Goal: Task Accomplishment & Management: Complete application form

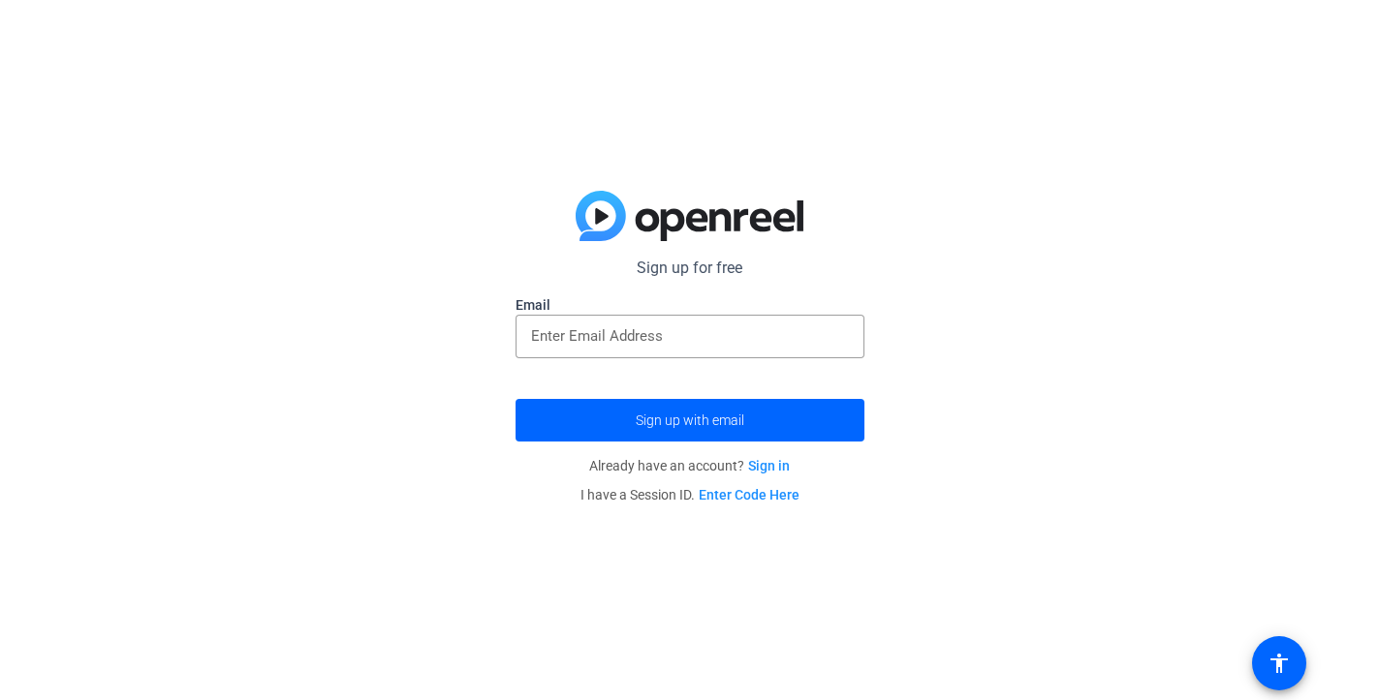
click at [680, 309] on label "Email" at bounding box center [689, 304] width 349 height 19
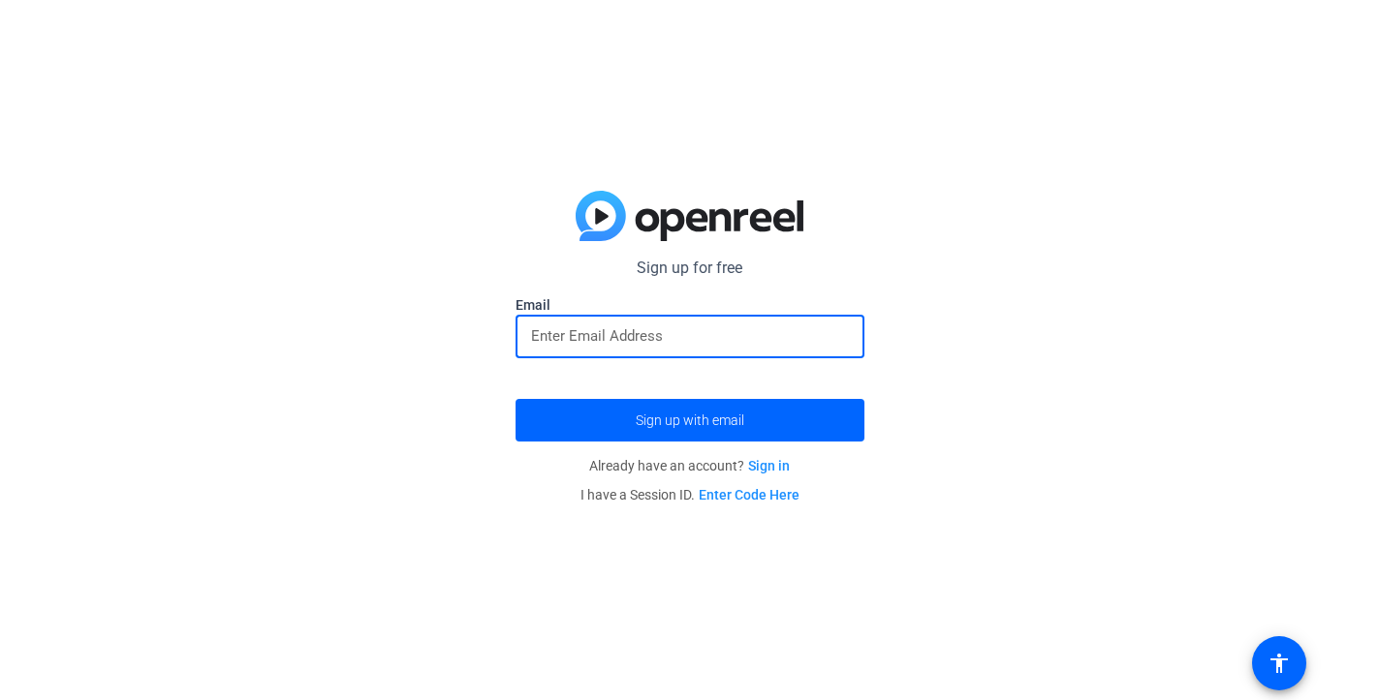
click at [682, 330] on input "email" at bounding box center [690, 336] width 318 height 23
type input "[EMAIL_ADDRESS][PERSON_NAME][DOMAIN_NAME]"
click at [689, 419] on button "Sign up with email" at bounding box center [689, 420] width 349 height 43
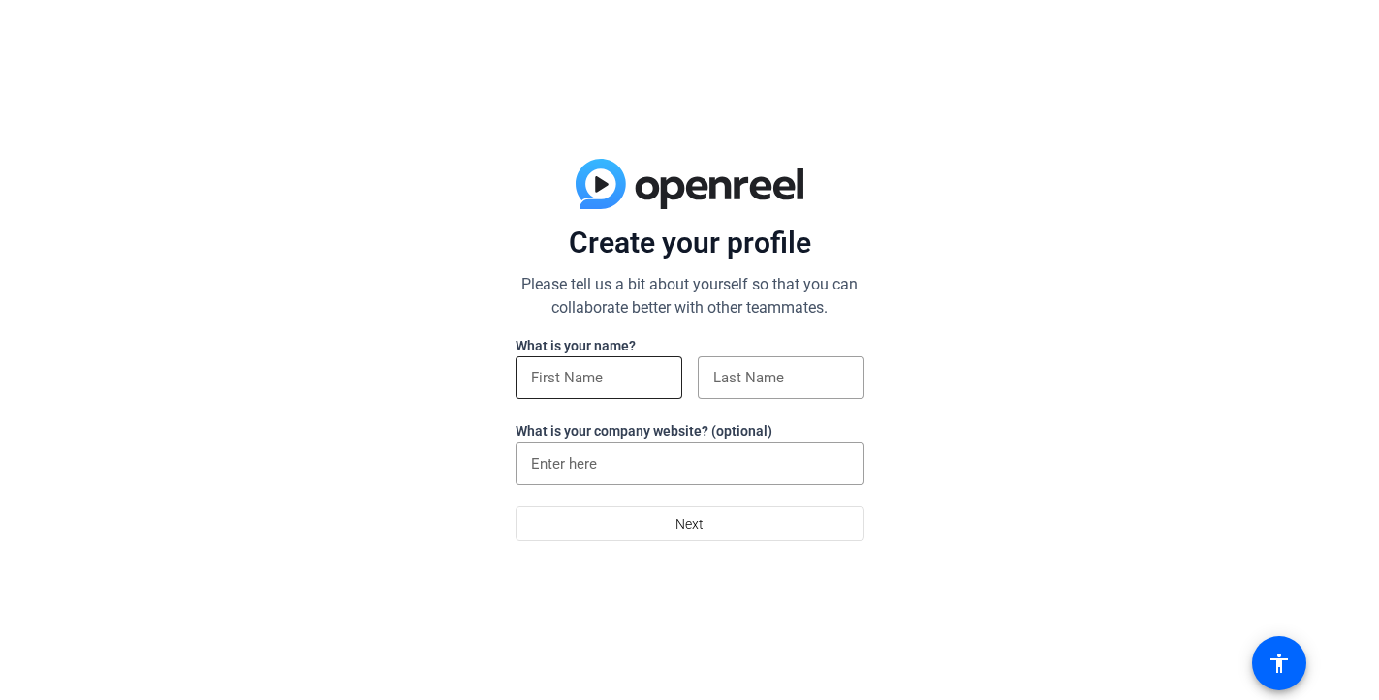
click at [568, 401] on div at bounding box center [598, 409] width 167 height 21
click at [571, 391] on div at bounding box center [599, 378] width 136 height 43
type input "[PERSON_NAME]"
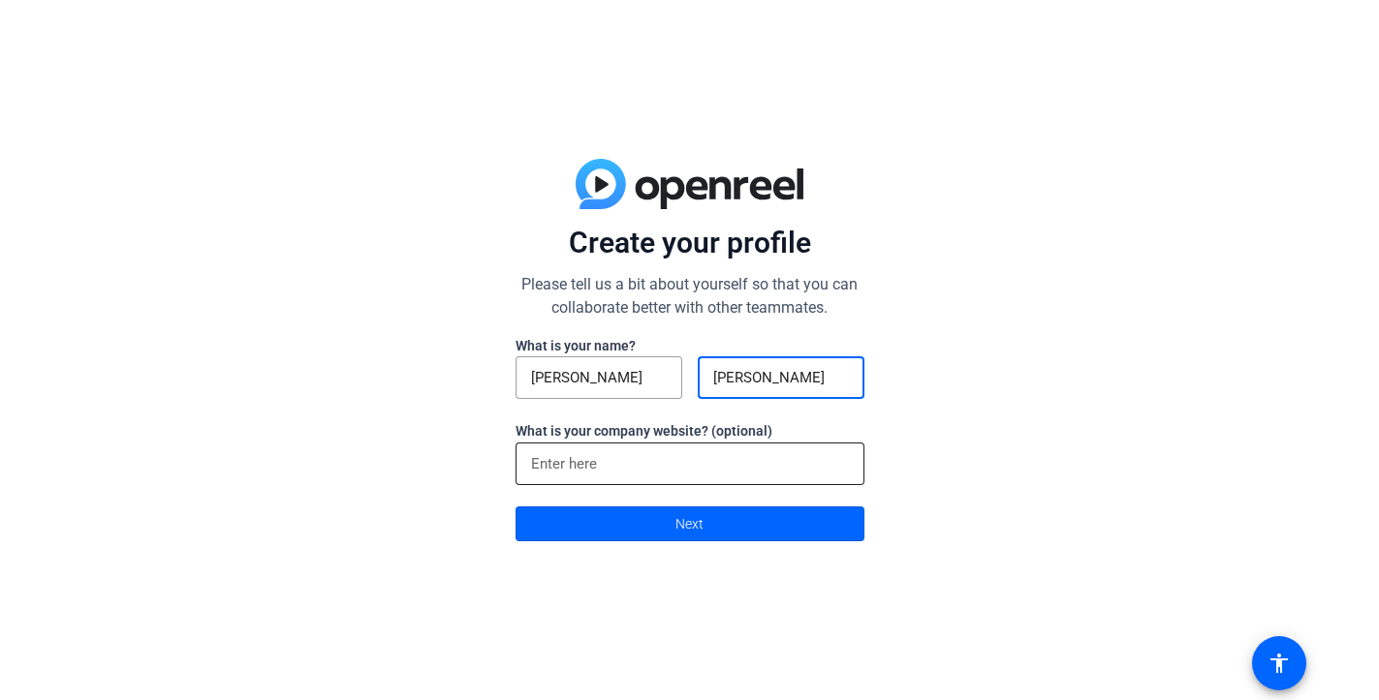
type input "[PERSON_NAME]"
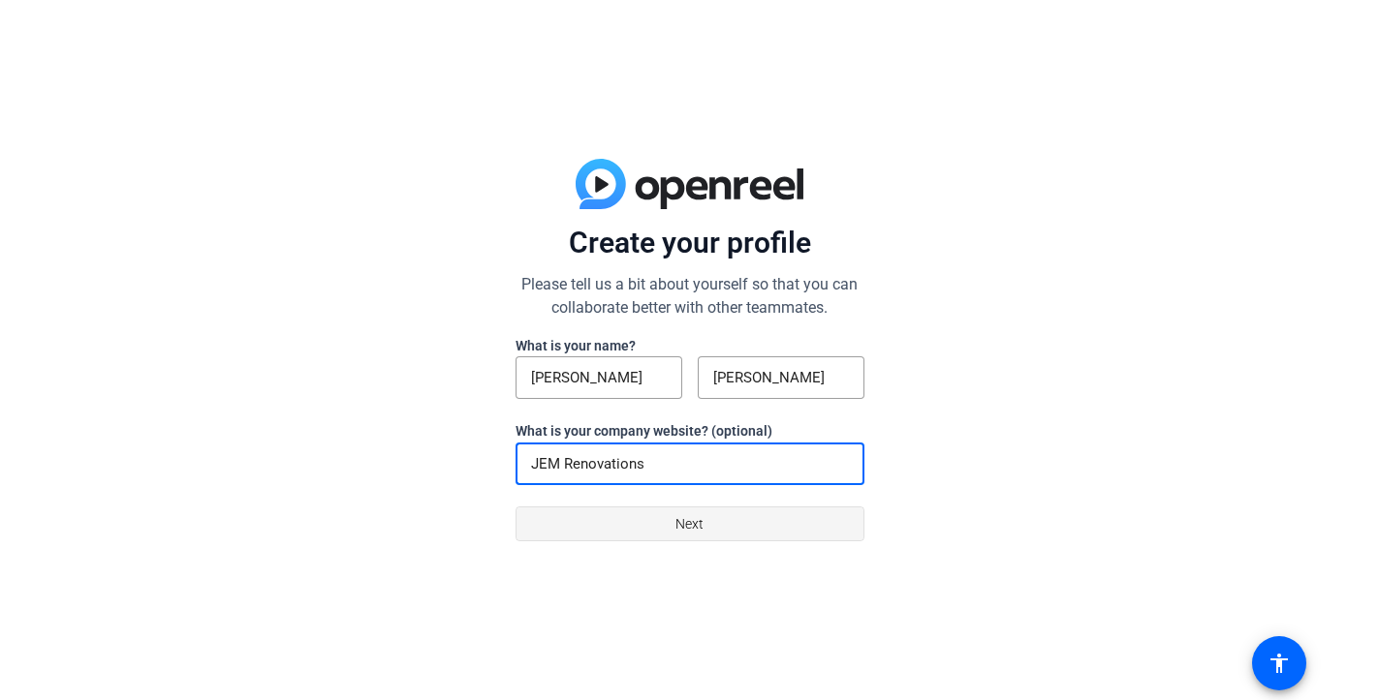
type input "JEM Renovations"
click at [734, 522] on span at bounding box center [689, 524] width 347 height 47
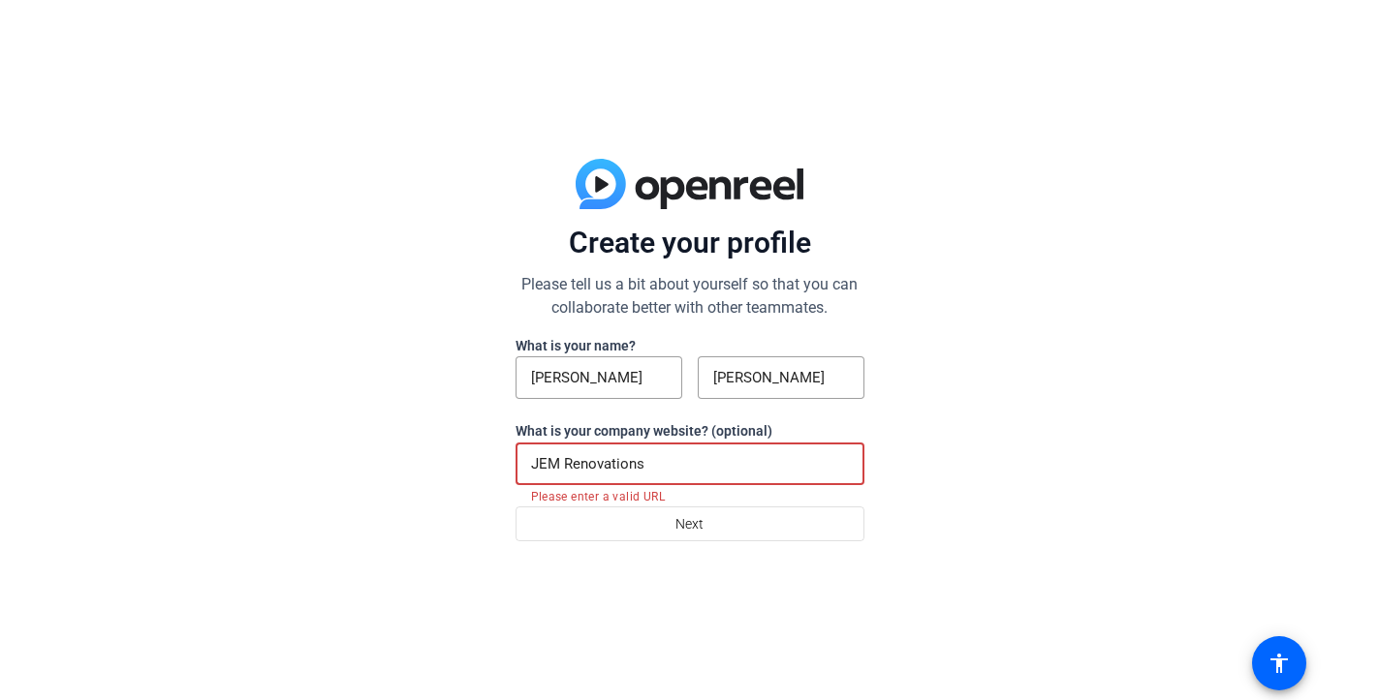
drag, startPoint x: 689, startPoint y: 464, endPoint x: 500, endPoint y: 453, distance: 189.2
click at [500, 453] on div "Create your profile Please tell us a bit about yourself so that you can collabo…" at bounding box center [689, 350] width 1379 height 700
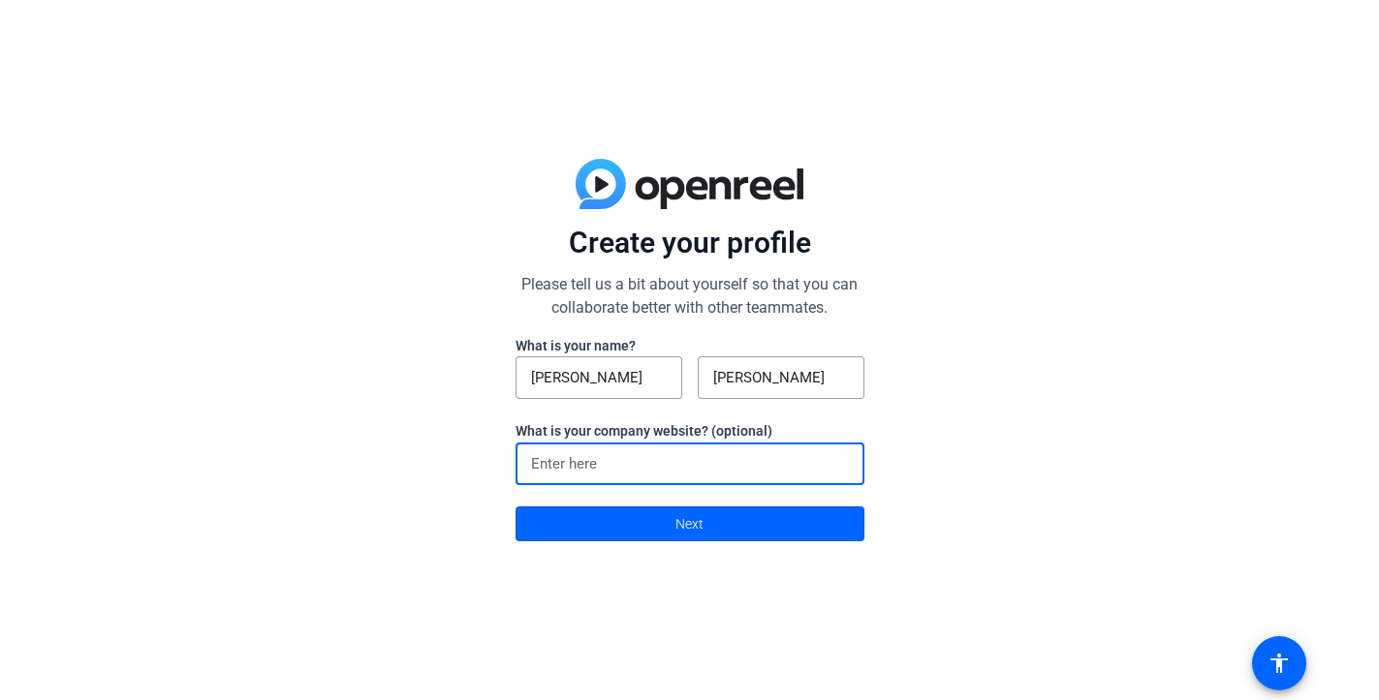
paste input "[URL][DOMAIN_NAME]"
type input "[URL][DOMAIN_NAME]"
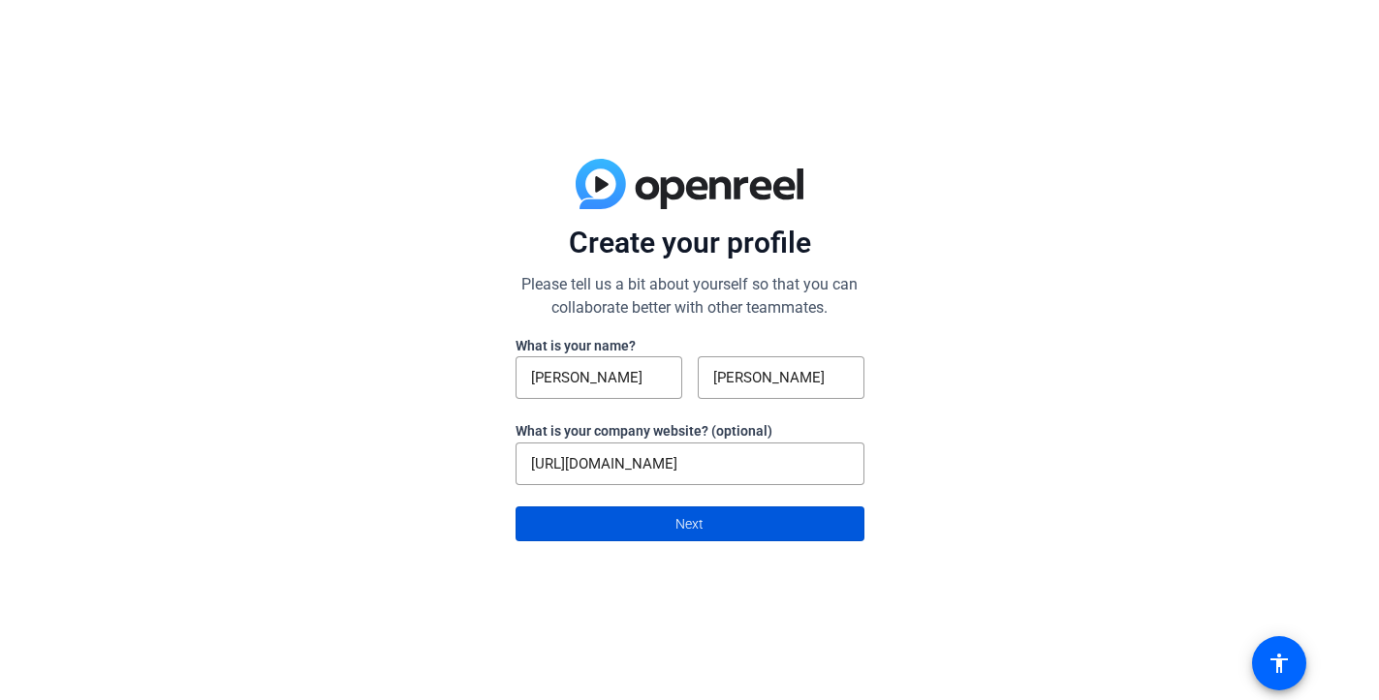
click at [695, 539] on span "Next" at bounding box center [689, 524] width 28 height 37
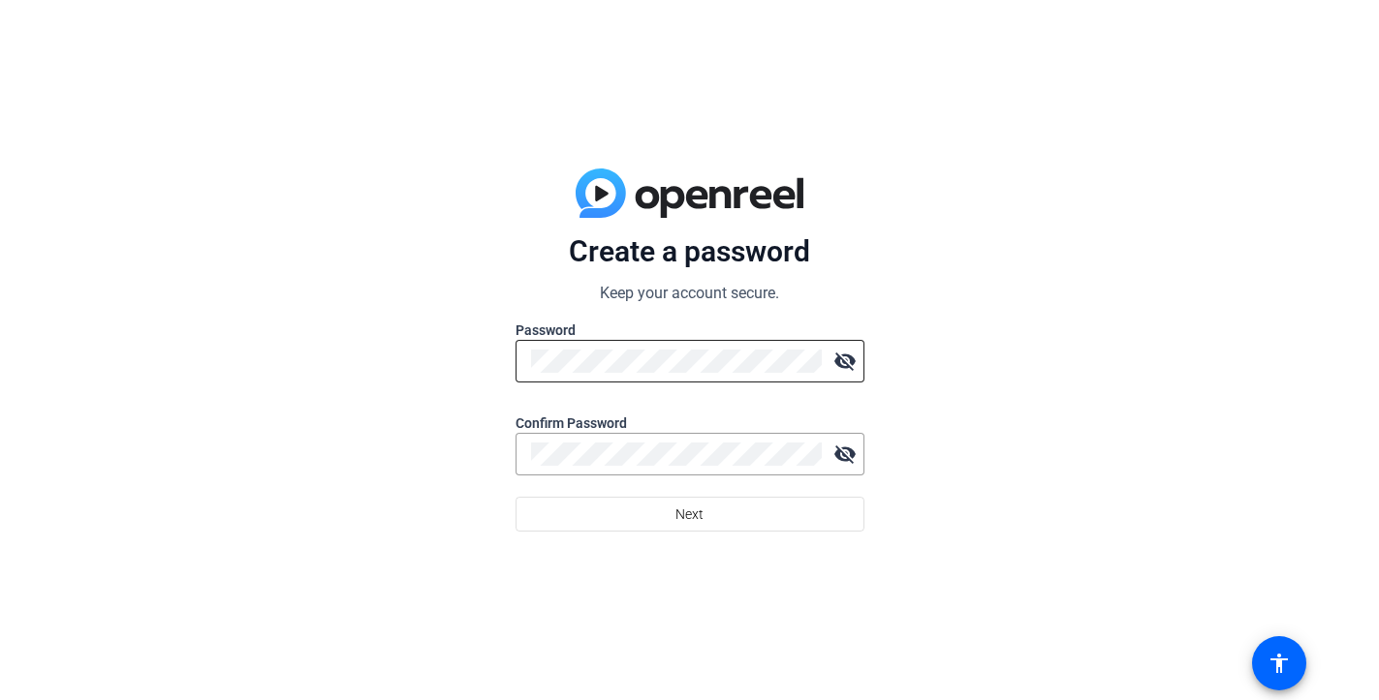
click at [649, 374] on div at bounding box center [676, 361] width 291 height 43
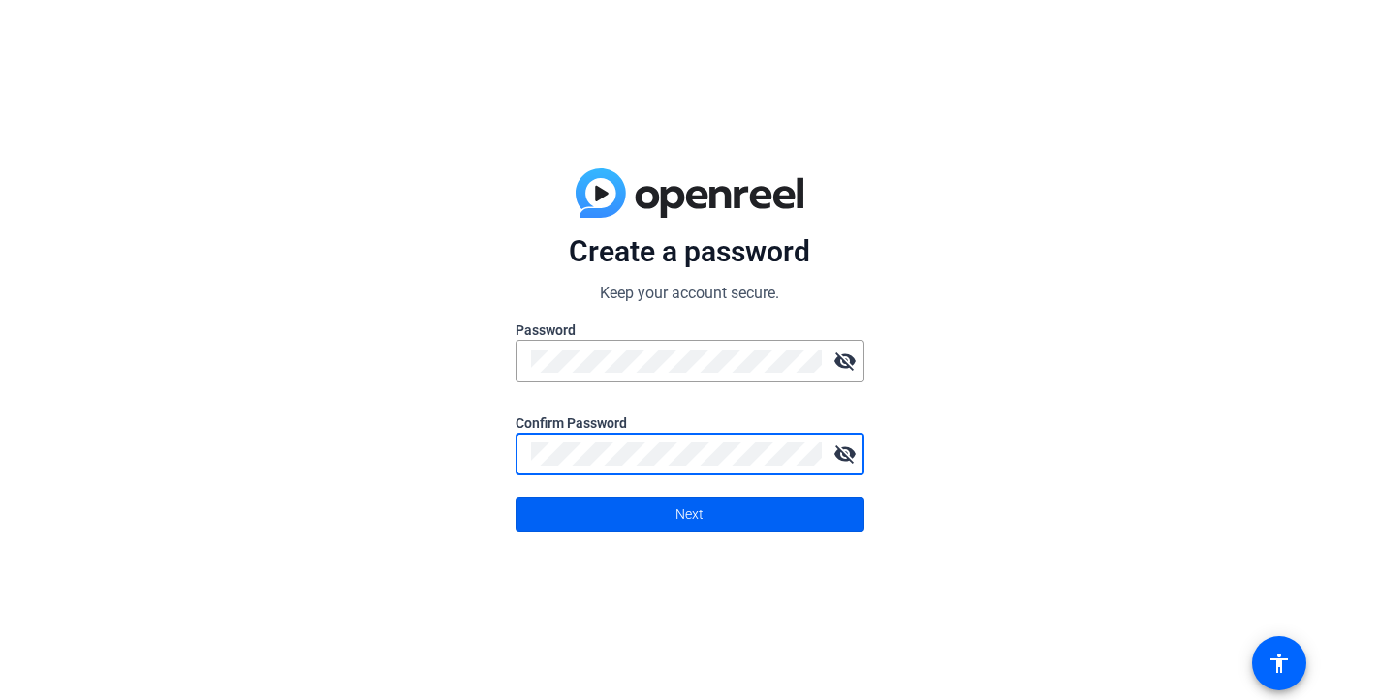
click at [764, 508] on span at bounding box center [689, 514] width 347 height 47
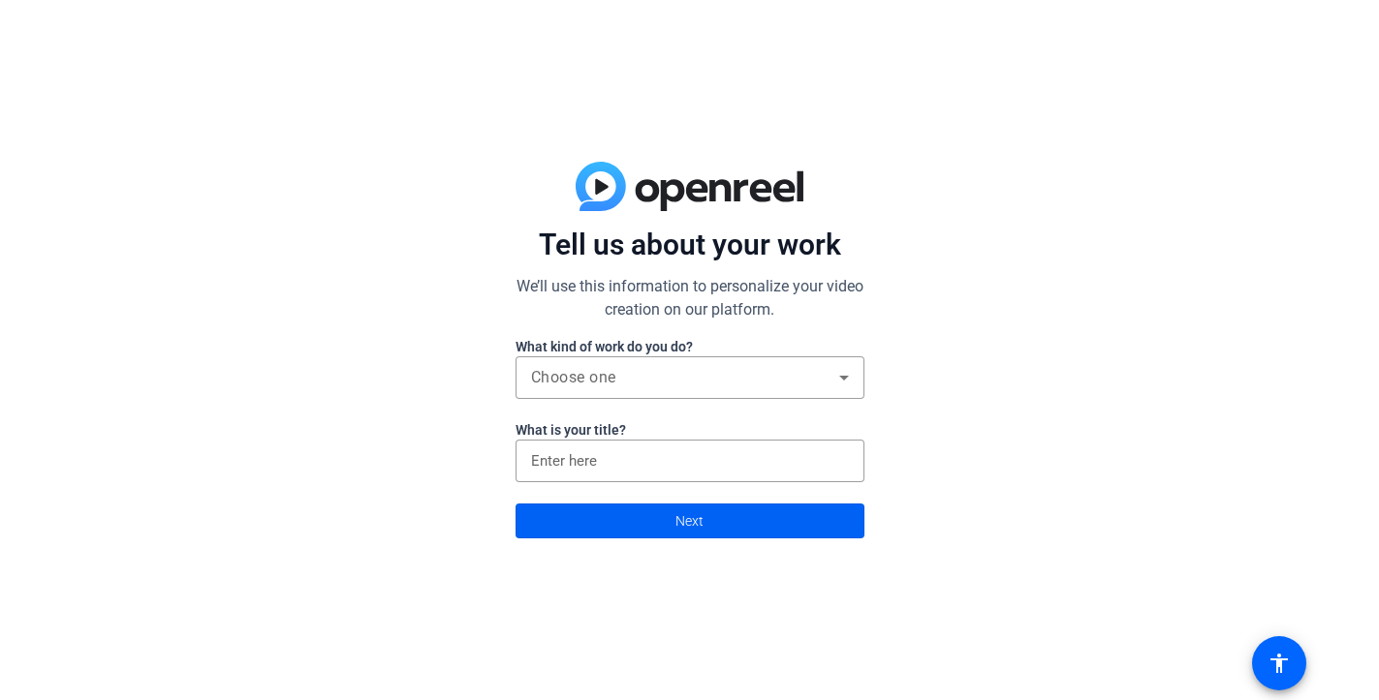
click at [753, 530] on span at bounding box center [689, 521] width 347 height 47
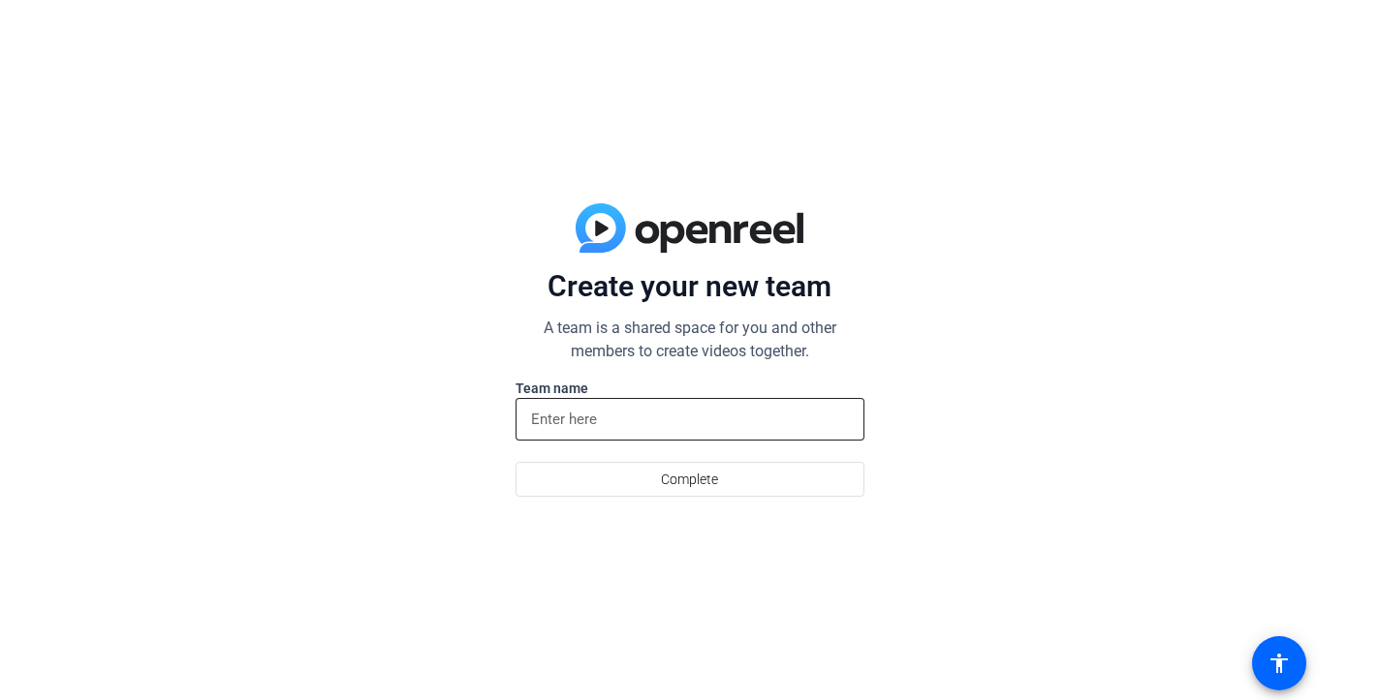
click at [668, 423] on input at bounding box center [690, 419] width 318 height 23
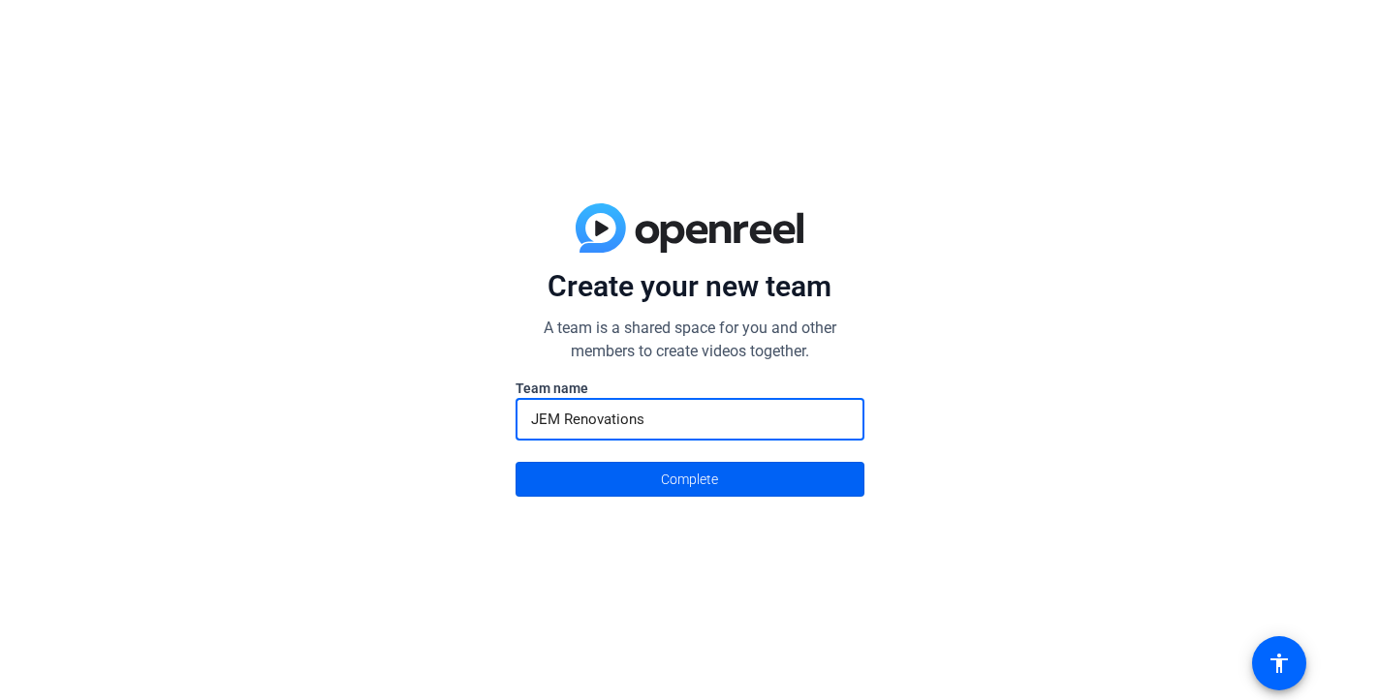
type input "JEM Renovations"
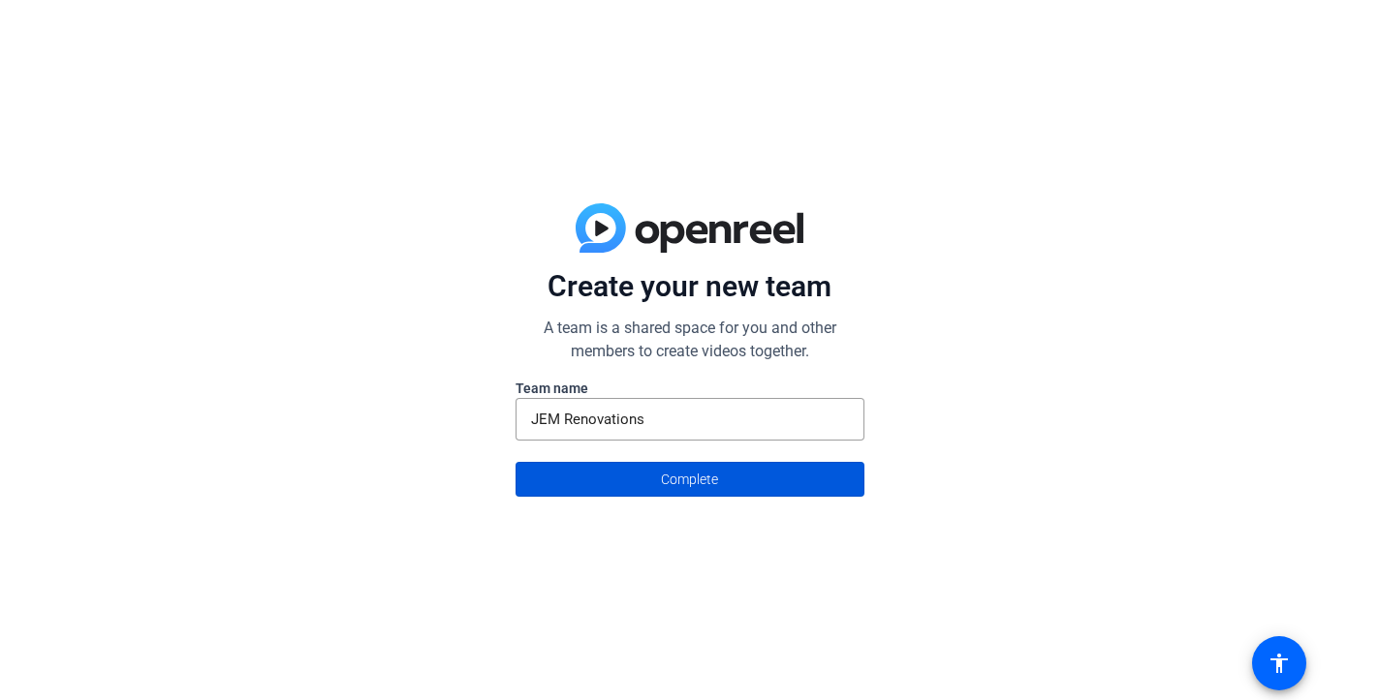
click at [675, 481] on span "Complete" at bounding box center [689, 479] width 57 height 37
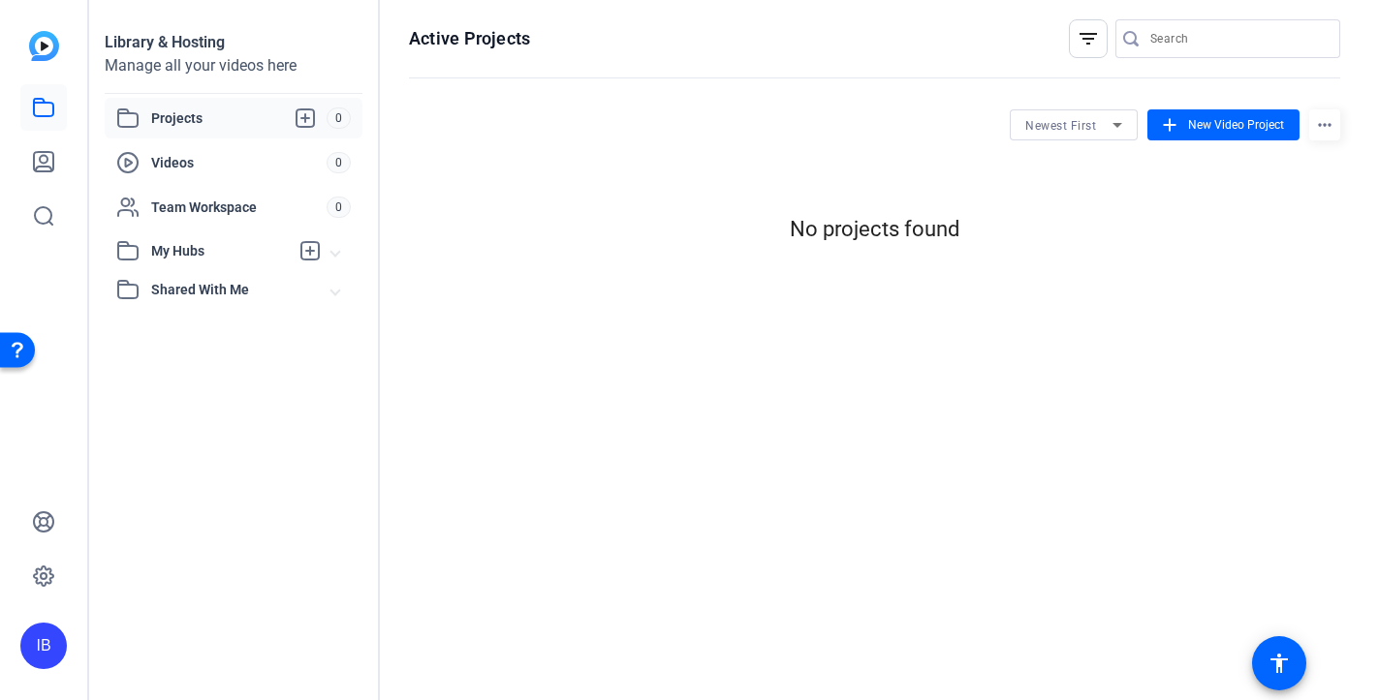
click at [1234, 117] on div at bounding box center [689, 350] width 1379 height 700
click at [1202, 130] on span "New Video Project" at bounding box center [1236, 124] width 96 height 17
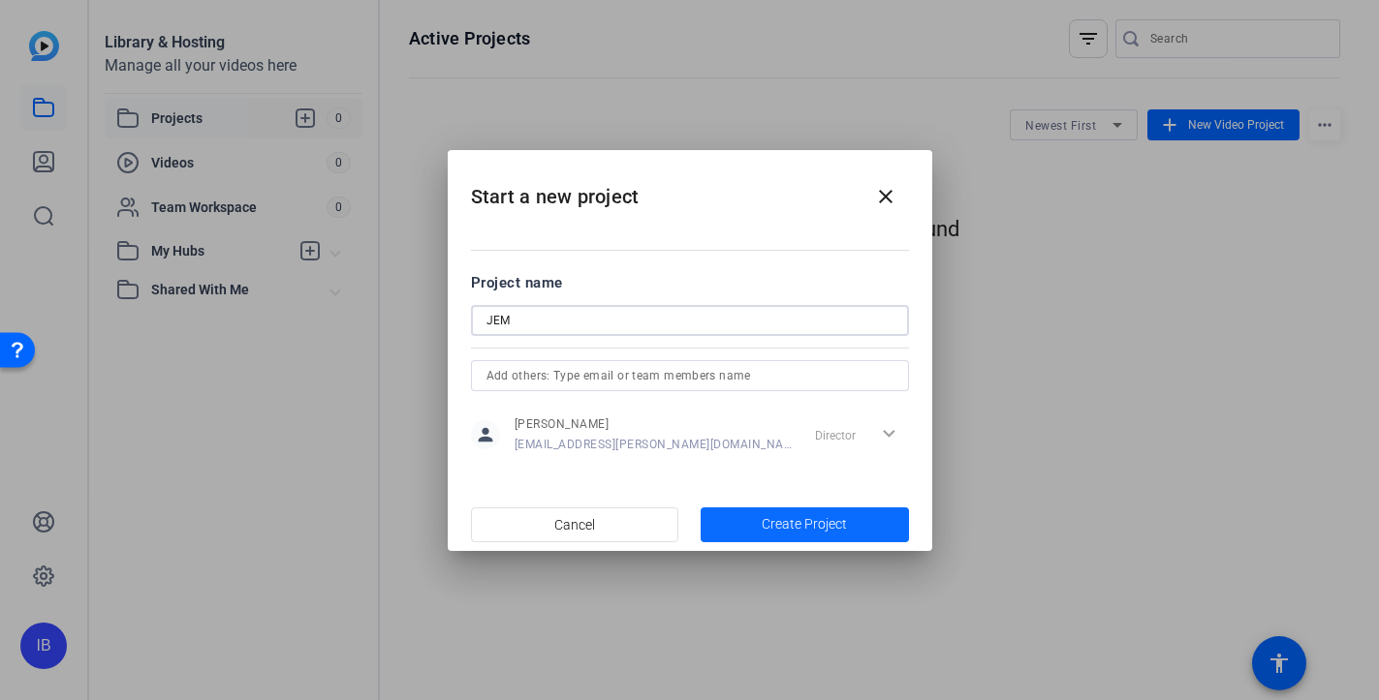
type input "JEM"
click at [791, 525] on span "Create Project" at bounding box center [803, 524] width 85 height 20
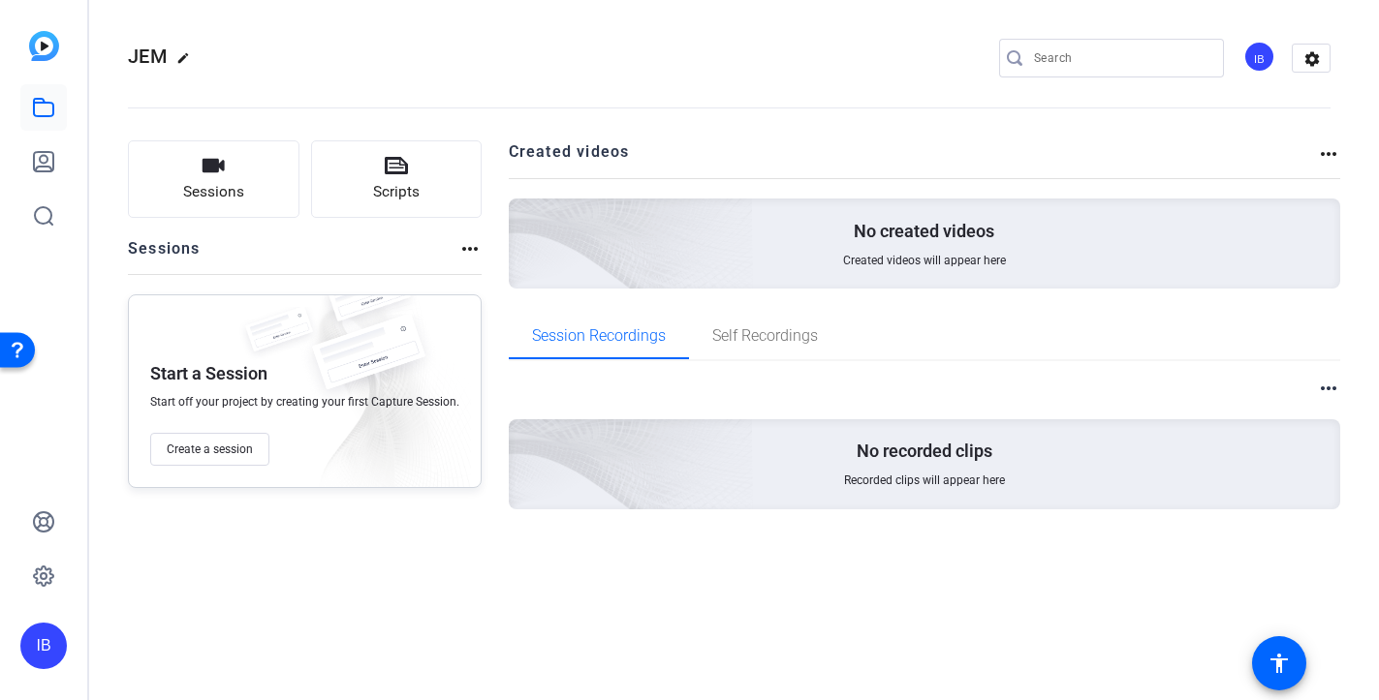
click at [1327, 147] on mat-icon "more_horiz" at bounding box center [1328, 153] width 23 height 23
click at [1279, 629] on div at bounding box center [689, 350] width 1379 height 700
click at [1276, 660] on mat-icon "accessibility" at bounding box center [1278, 663] width 23 height 23
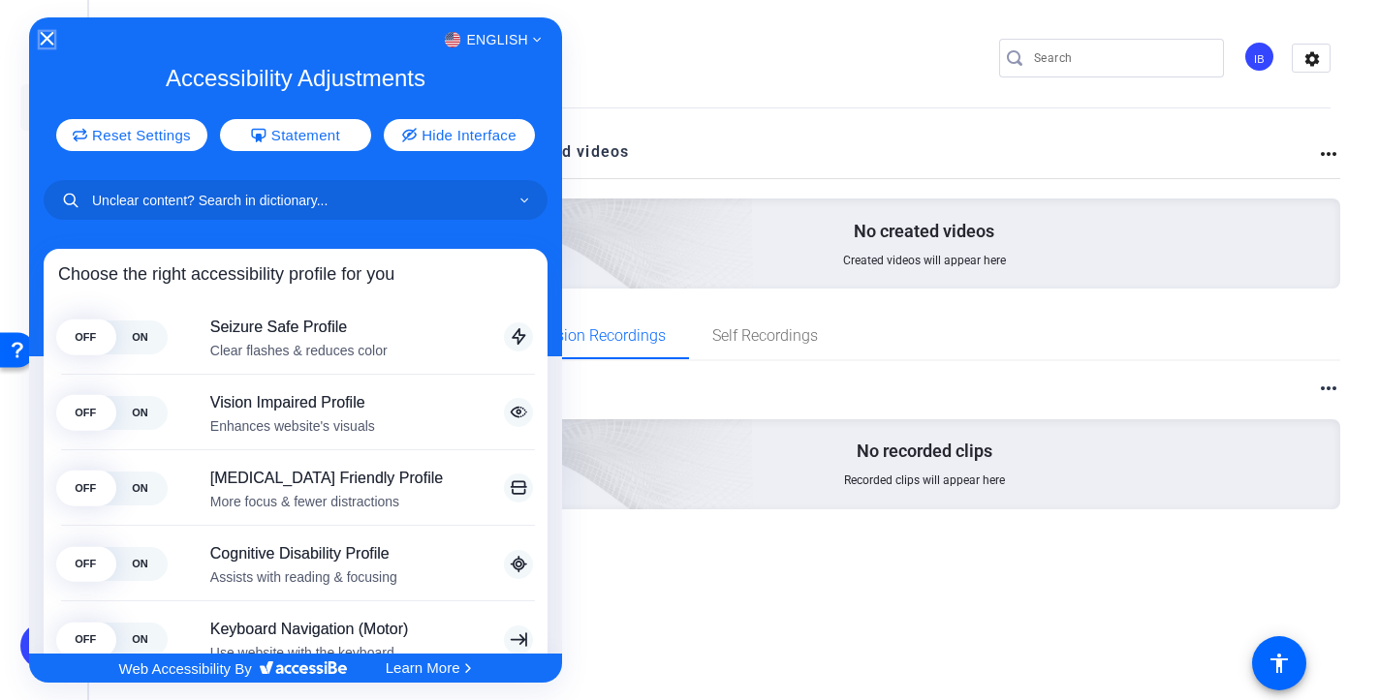
click at [43, 36] on icon "Close Accessibility Interface" at bounding box center [48, 39] width 14 height 14
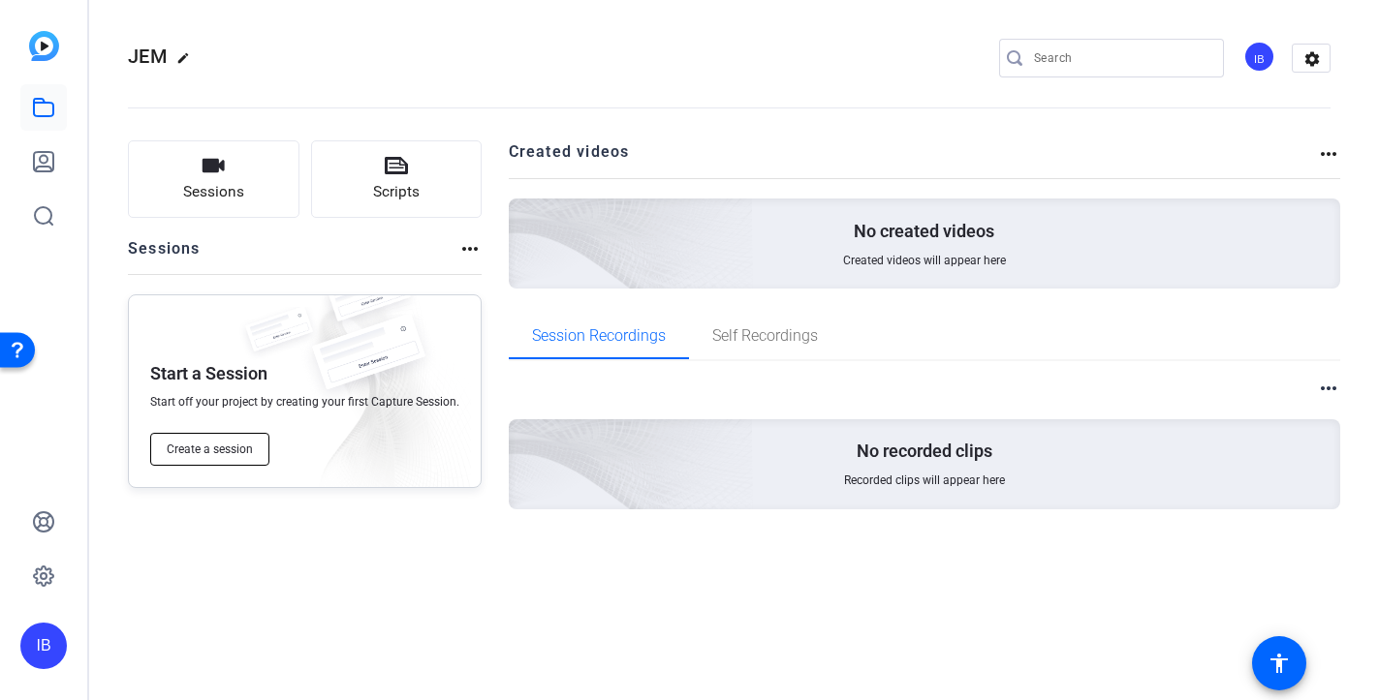
click at [228, 451] on span "Create a session" at bounding box center [210, 450] width 86 height 16
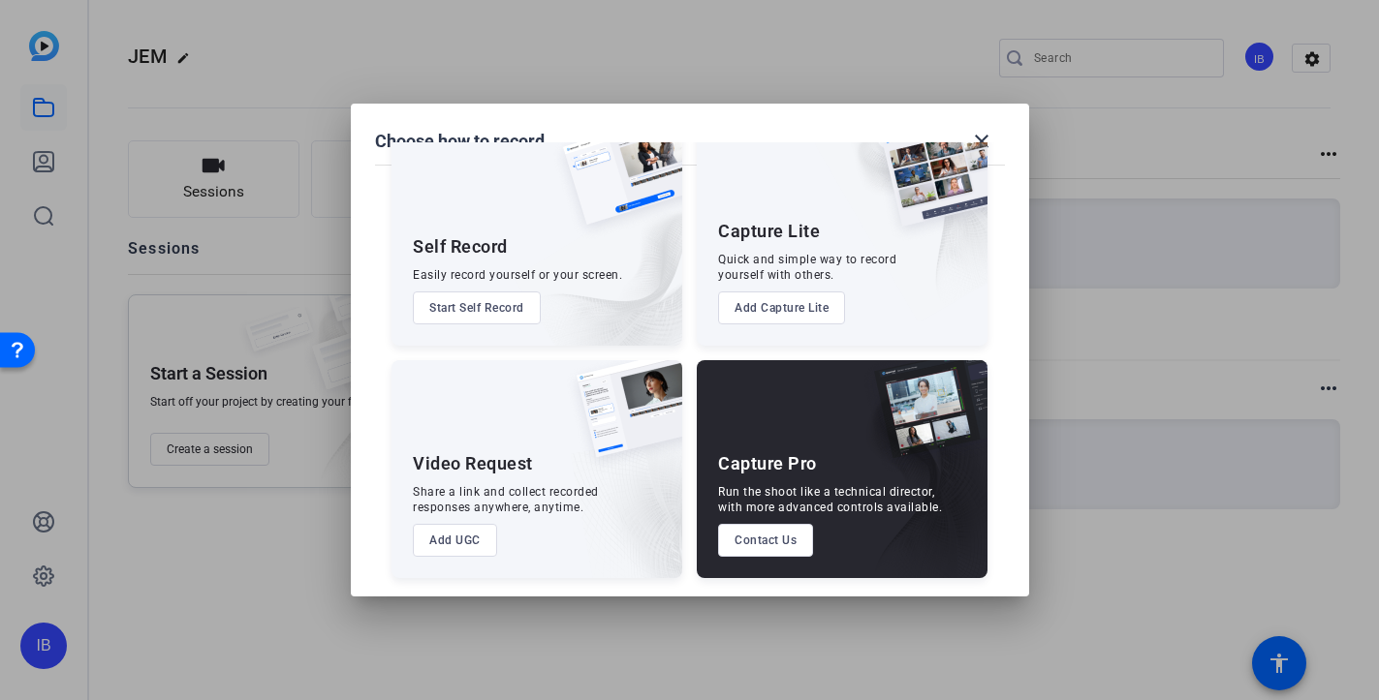
scroll to position [53, 0]
click at [450, 540] on button "Add UGC" at bounding box center [455, 540] width 84 height 33
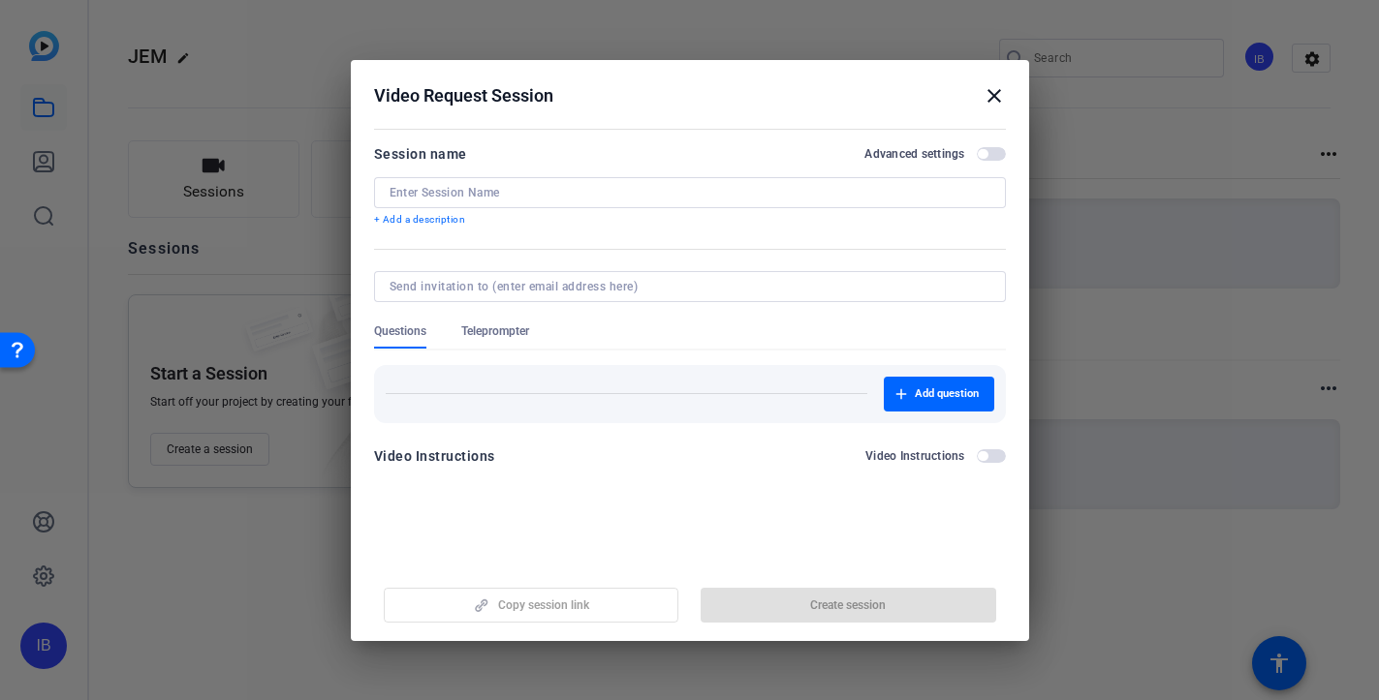
click at [1000, 79] on h2 "Video Request Session close" at bounding box center [690, 91] width 678 height 63
click at [991, 95] on mat-icon "close" at bounding box center [993, 95] width 23 height 23
